Goal: Task Accomplishment & Management: Complete application form

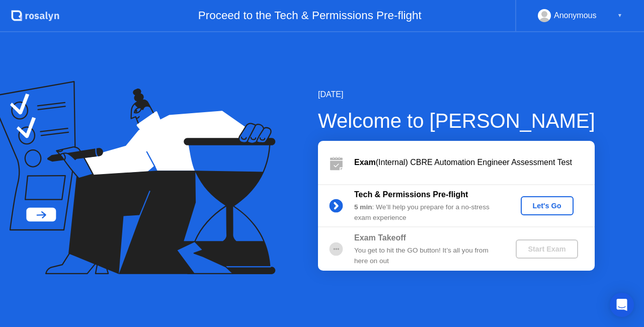
click at [545, 207] on div "Let's Go" at bounding box center [547, 206] width 45 height 8
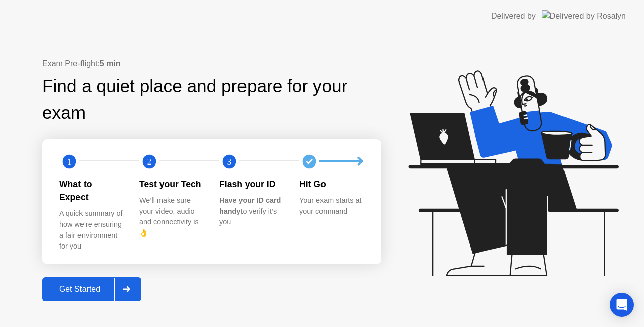
click at [85, 285] on div "Get Started" at bounding box center [79, 289] width 69 height 9
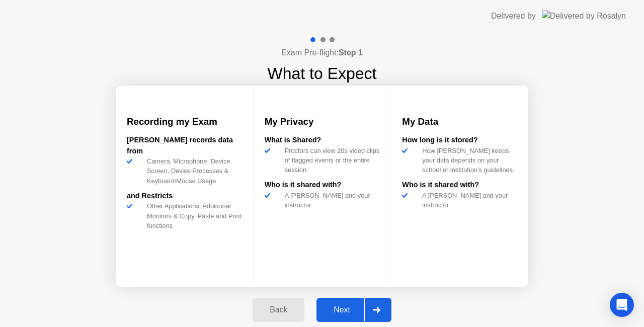
click at [349, 310] on div "Next" at bounding box center [341, 309] width 45 height 9
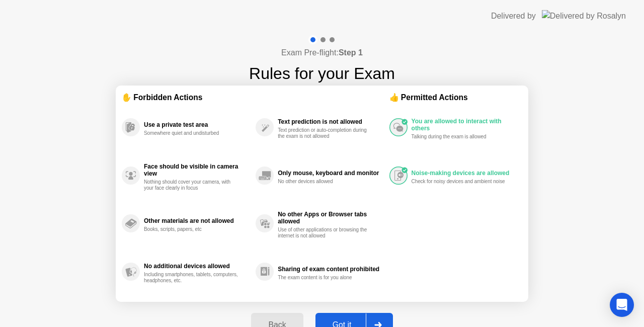
click at [344, 320] on div "Got it" at bounding box center [341, 324] width 47 height 9
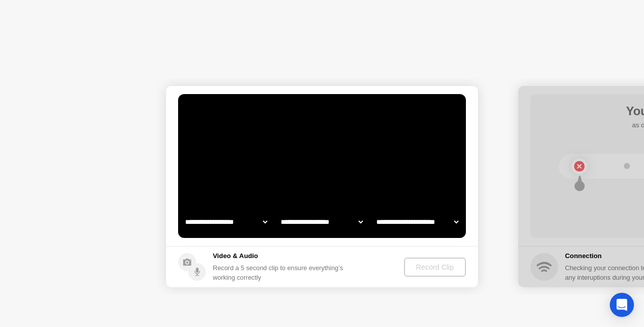
select select "**********"
select select "*******"
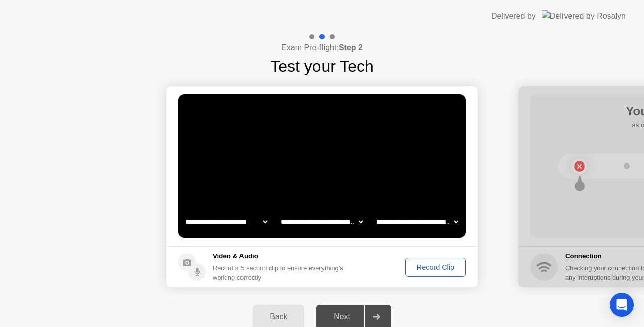
click at [344, 317] on div "Next" at bounding box center [341, 316] width 45 height 9
click at [347, 316] on div "Next" at bounding box center [341, 316] width 45 height 9
click at [342, 315] on div "Next" at bounding box center [341, 316] width 45 height 9
click at [337, 224] on select "**********" at bounding box center [322, 222] width 86 height 20
click at [393, 221] on select "**********" at bounding box center [417, 222] width 86 height 20
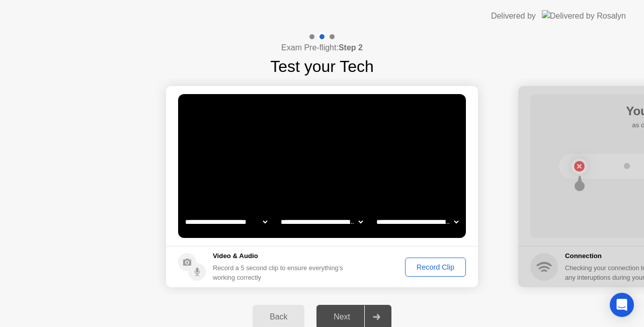
click at [374, 212] on select "**********" at bounding box center [417, 222] width 86 height 20
click at [327, 223] on select "**********" at bounding box center [322, 222] width 86 height 20
click at [279, 212] on select "**********" at bounding box center [322, 222] width 86 height 20
click at [238, 220] on select "**********" at bounding box center [226, 222] width 86 height 20
click at [183, 212] on select "**********" at bounding box center [226, 222] width 86 height 20
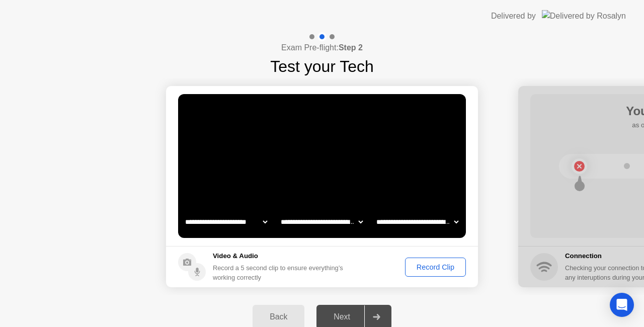
click at [343, 317] on div "Next" at bounding box center [341, 316] width 45 height 9
click at [430, 268] on div "Record Clip" at bounding box center [435, 267] width 54 height 8
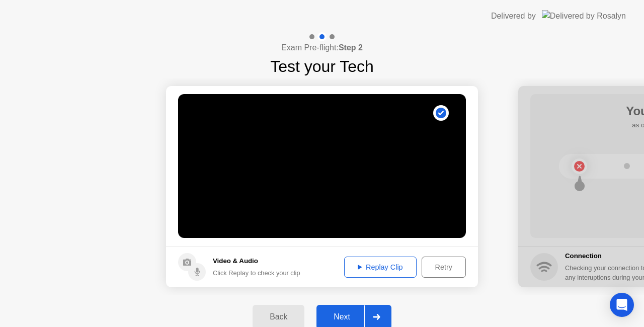
click at [388, 271] on div "Replay Clip" at bounding box center [380, 267] width 65 height 8
click at [343, 315] on div "Next" at bounding box center [341, 316] width 45 height 9
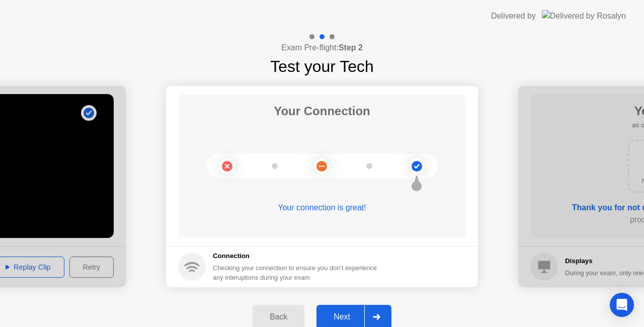
click at [343, 314] on div "Next" at bounding box center [341, 316] width 45 height 9
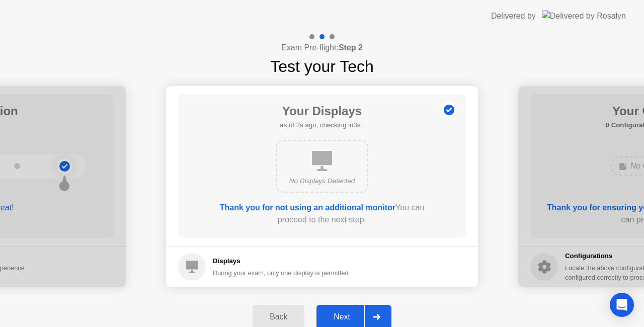
click at [343, 314] on div "Next" at bounding box center [341, 316] width 45 height 9
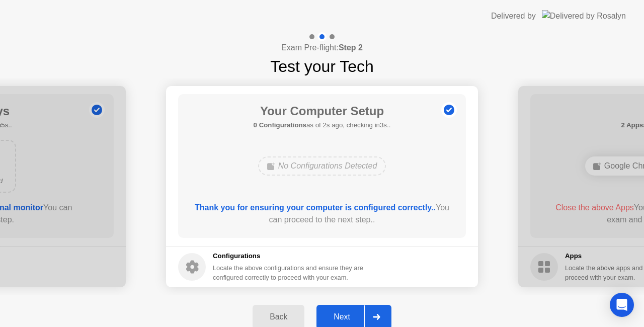
click at [343, 314] on div "Next" at bounding box center [341, 316] width 45 height 9
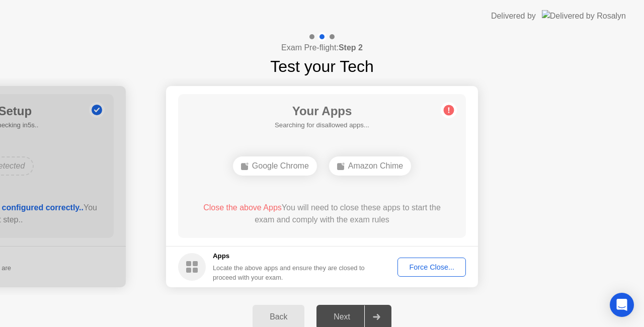
click at [343, 319] on div "Next" at bounding box center [341, 316] width 45 height 9
click at [282, 163] on div "Google Chrome" at bounding box center [275, 165] width 84 height 19
click at [282, 166] on div "Google Chrome" at bounding box center [275, 165] width 84 height 19
click at [363, 166] on div "Amazon Chime" at bounding box center [370, 165] width 82 height 19
click at [372, 165] on div "Amazon Chime" at bounding box center [370, 165] width 82 height 19
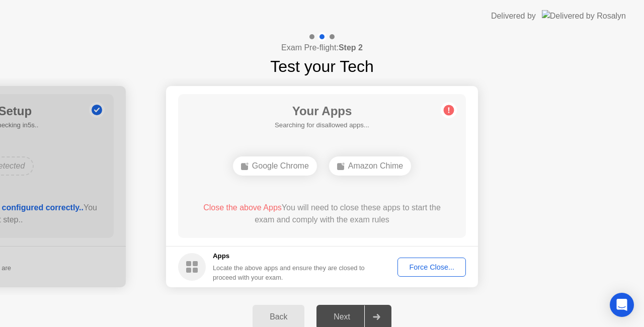
click at [372, 165] on div "Amazon Chime" at bounding box center [370, 165] width 82 height 19
click at [431, 266] on div "Force Close..." at bounding box center [431, 267] width 61 height 8
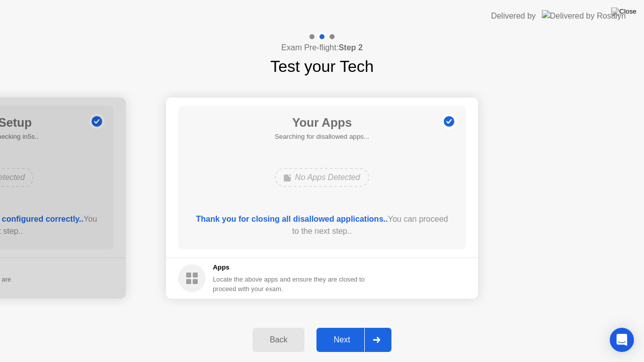
click at [339, 326] on div "Next" at bounding box center [341, 339] width 45 height 9
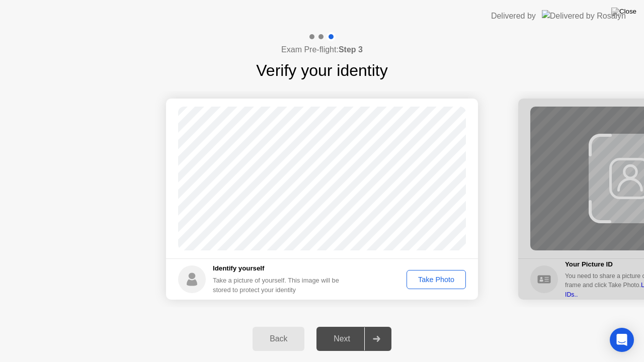
click at [440, 279] on div "Take Photo" at bounding box center [436, 280] width 52 height 8
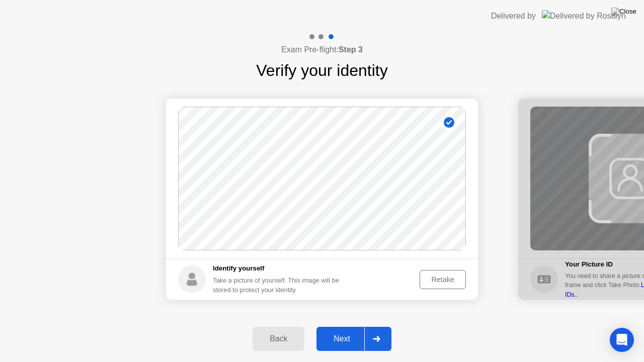
click at [445, 277] on div "Retake" at bounding box center [442, 280] width 39 height 8
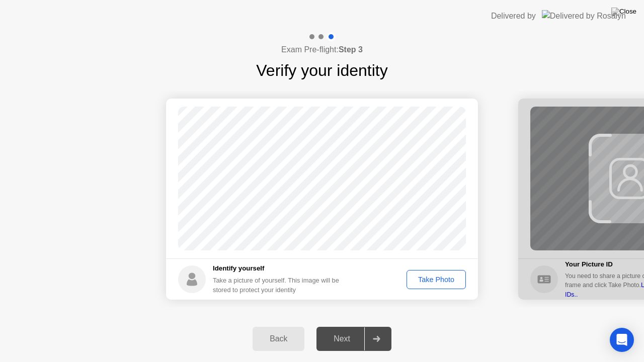
click at [441, 278] on div "Take Photo" at bounding box center [436, 280] width 52 height 8
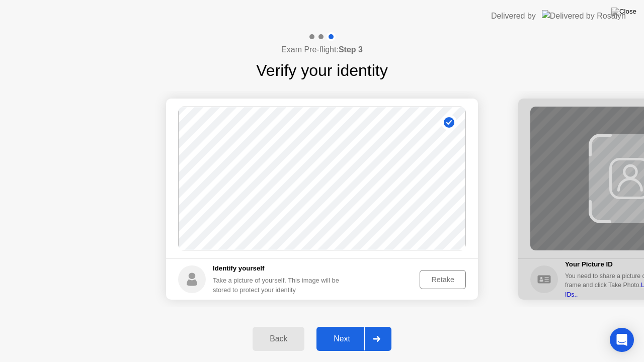
click at [347, 326] on div "Next" at bounding box center [341, 338] width 45 height 9
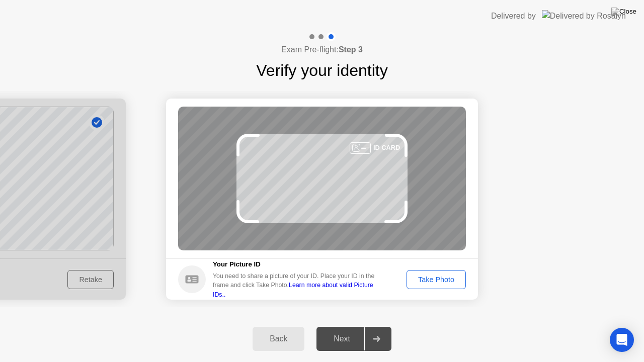
click at [347, 326] on div "Next" at bounding box center [341, 338] width 45 height 9
click at [436, 276] on div "Take Photo" at bounding box center [436, 280] width 52 height 8
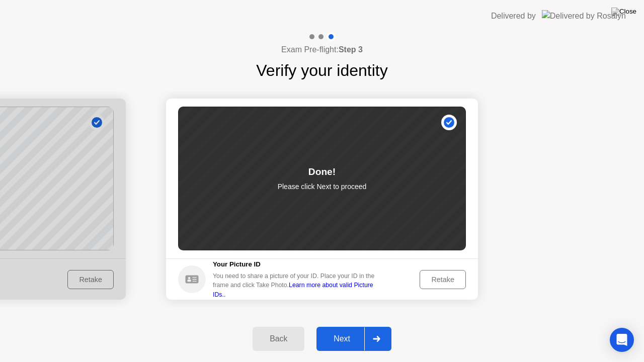
click at [338, 326] on div "Next" at bounding box center [341, 338] width 45 height 9
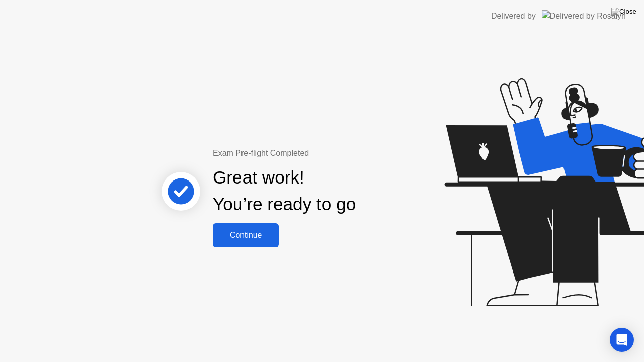
click at [251, 233] on div "Continue" at bounding box center [246, 235] width 60 height 9
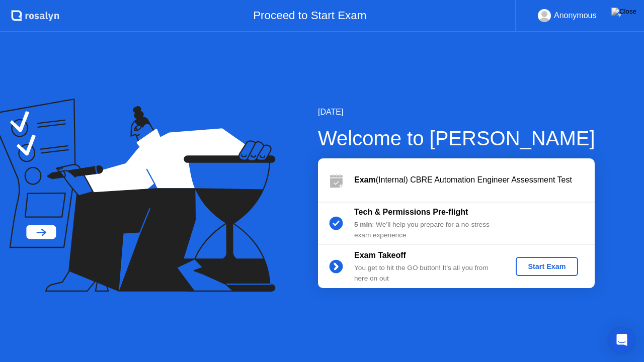
click at [548, 266] on div "Start Exam" at bounding box center [547, 267] width 54 height 8
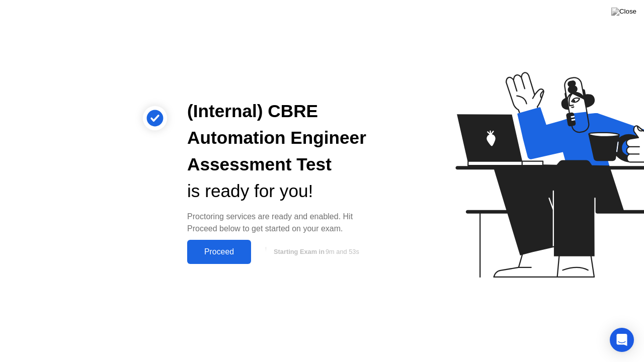
click at [220, 250] on div "Proceed" at bounding box center [219, 251] width 58 height 9
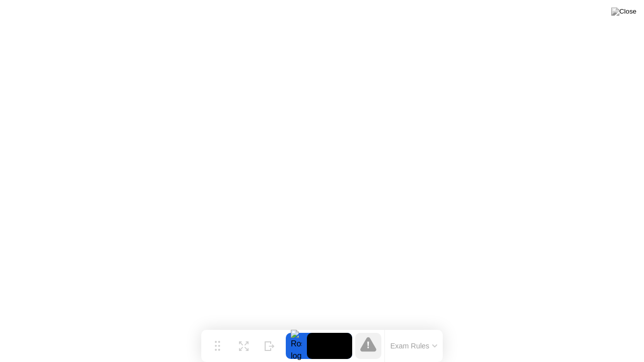
click at [408, 326] on button "Exam Rules" at bounding box center [413, 346] width 53 height 9
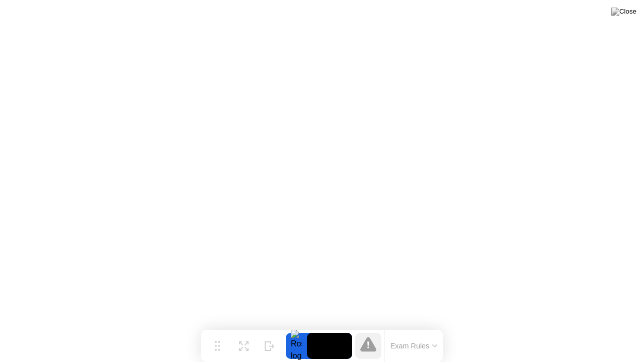
click at [407, 326] on button "Exam Rules" at bounding box center [413, 346] width 53 height 9
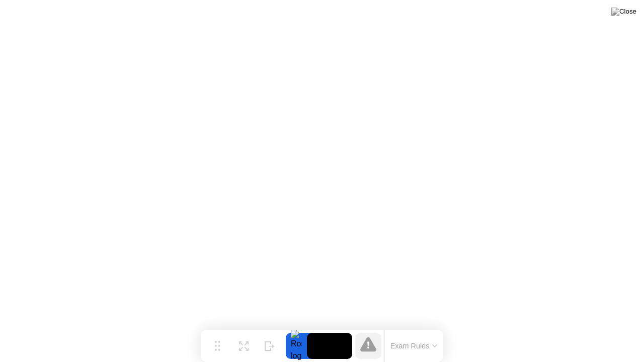
click at [364, 326] on icon at bounding box center [368, 344] width 16 height 15
click at [365, 326] on icon at bounding box center [368, 344] width 16 height 15
click at [411, 326] on button "Exam Rules" at bounding box center [413, 346] width 53 height 9
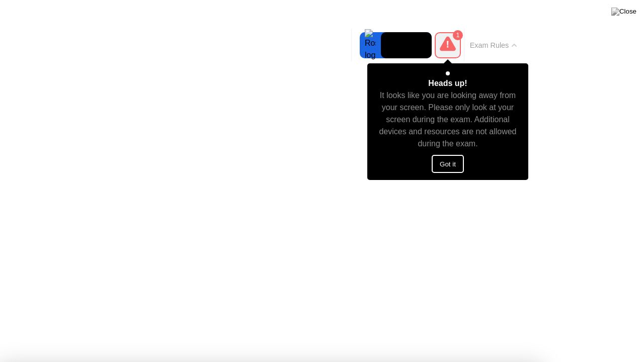
click at [446, 164] on button "Got it" at bounding box center [448, 164] width 32 height 18
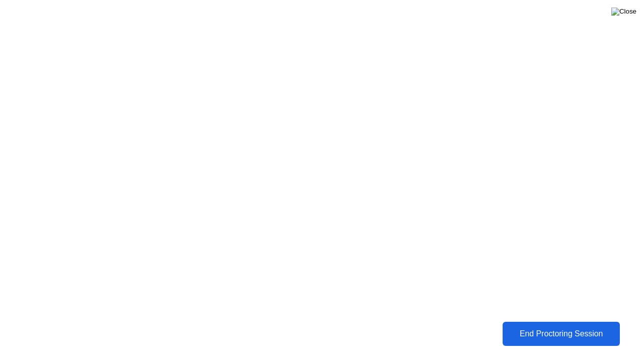
click at [631, 11] on img at bounding box center [623, 12] width 25 height 8
click at [541, 326] on div "End Proctoring Session" at bounding box center [560, 333] width 111 height 9
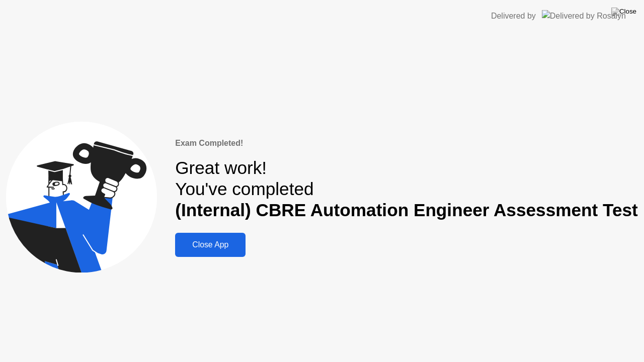
click at [212, 249] on div "Close App" at bounding box center [210, 244] width 64 height 9
